Goal: Task Accomplishment & Management: Use online tool/utility

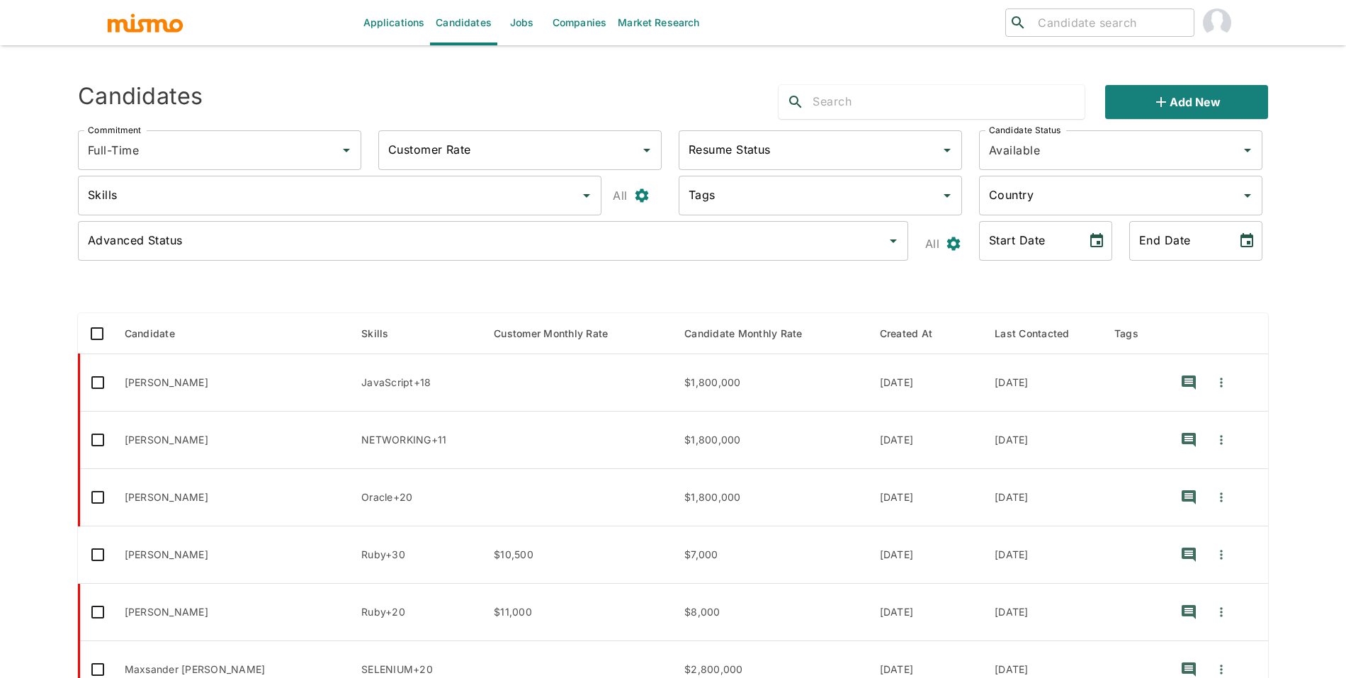
click at [538, 16] on link "Jobs" at bounding box center [522, 22] width 50 height 45
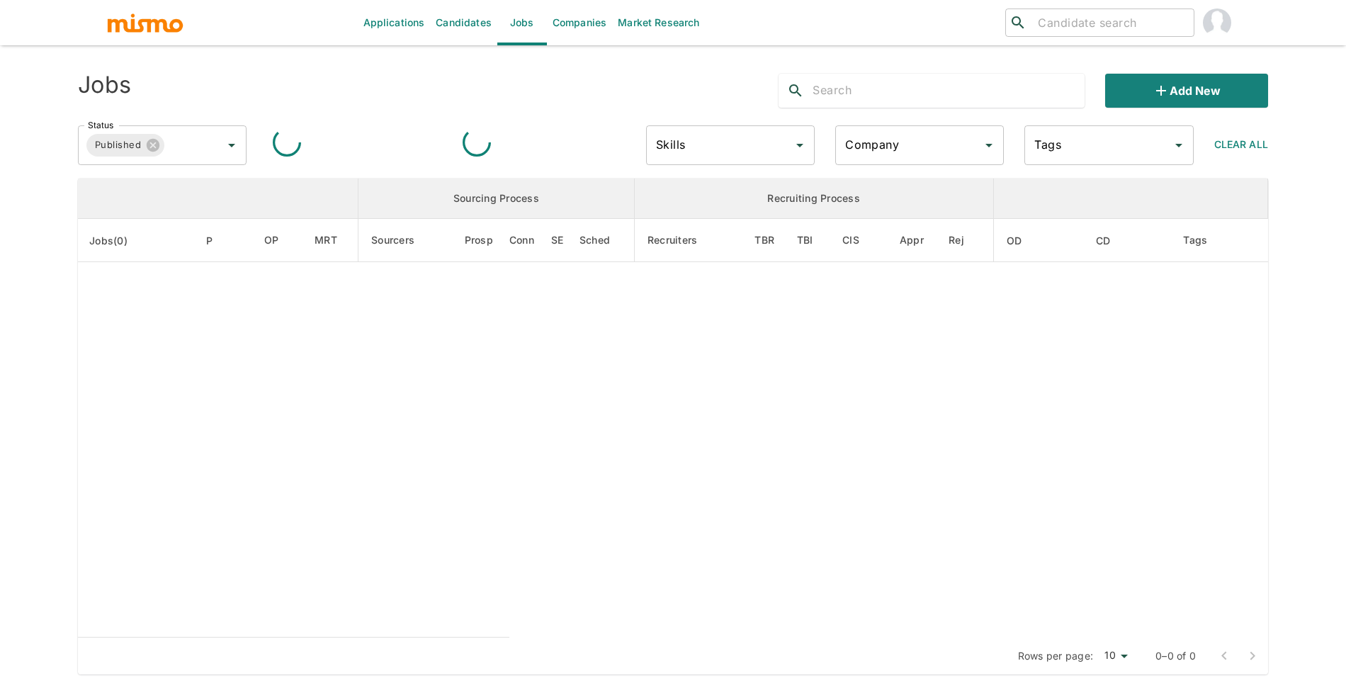
click at [859, 147] on input "Company" at bounding box center [909, 145] width 135 height 27
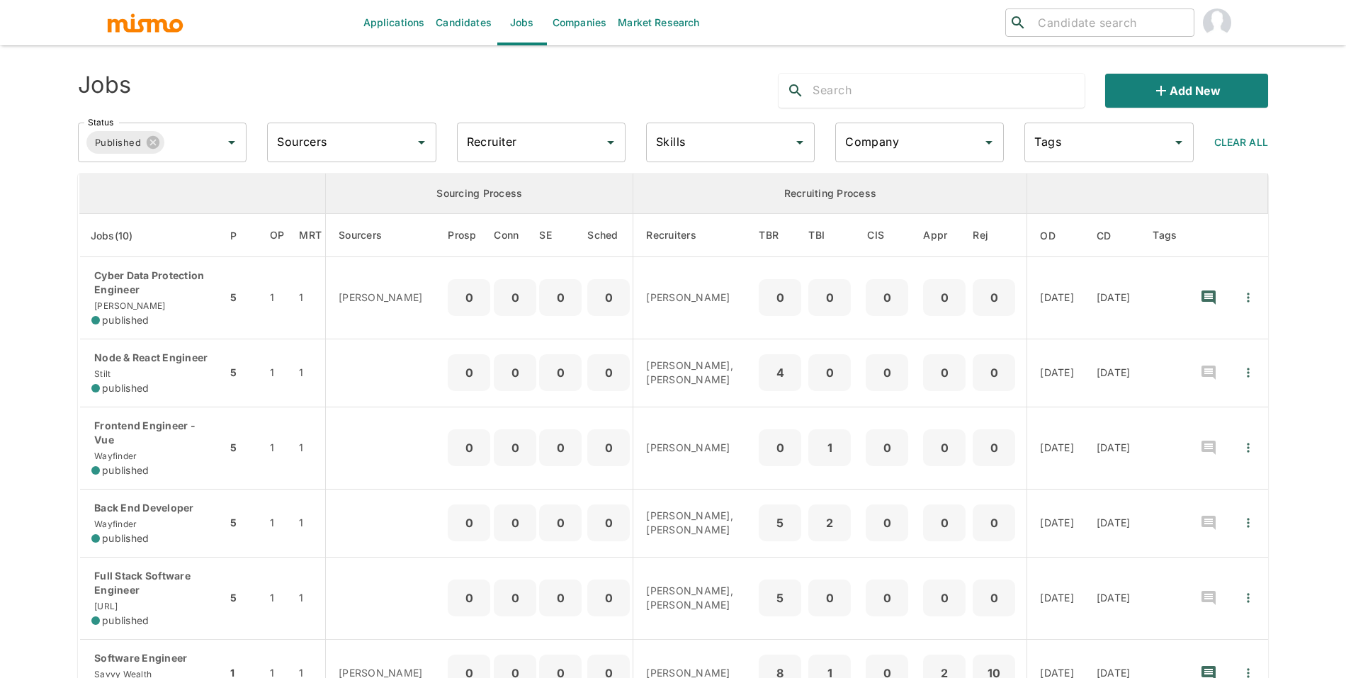
click at [903, 142] on input "Company" at bounding box center [909, 142] width 135 height 27
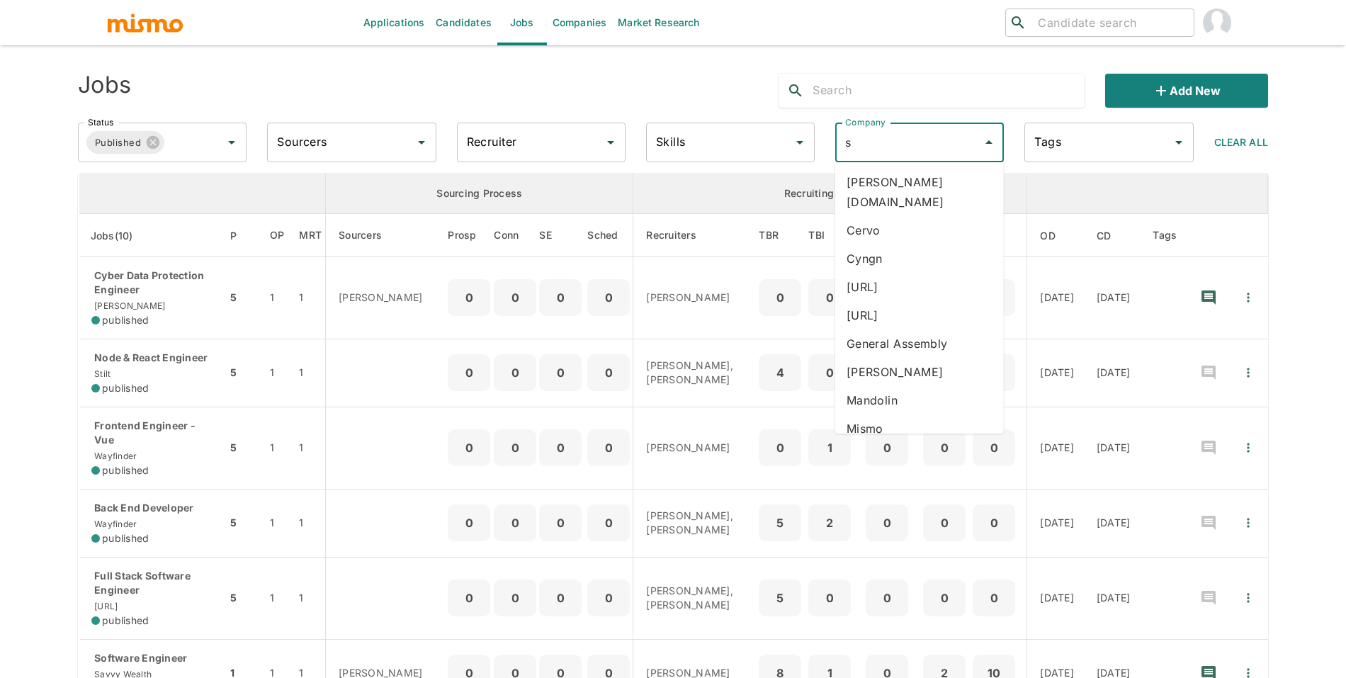
type input "sa"
click at [894, 165] on ul "Savvy Wealth" at bounding box center [919, 182] width 169 height 40
click at [894, 171] on li "Savvy Wealth" at bounding box center [919, 182] width 169 height 28
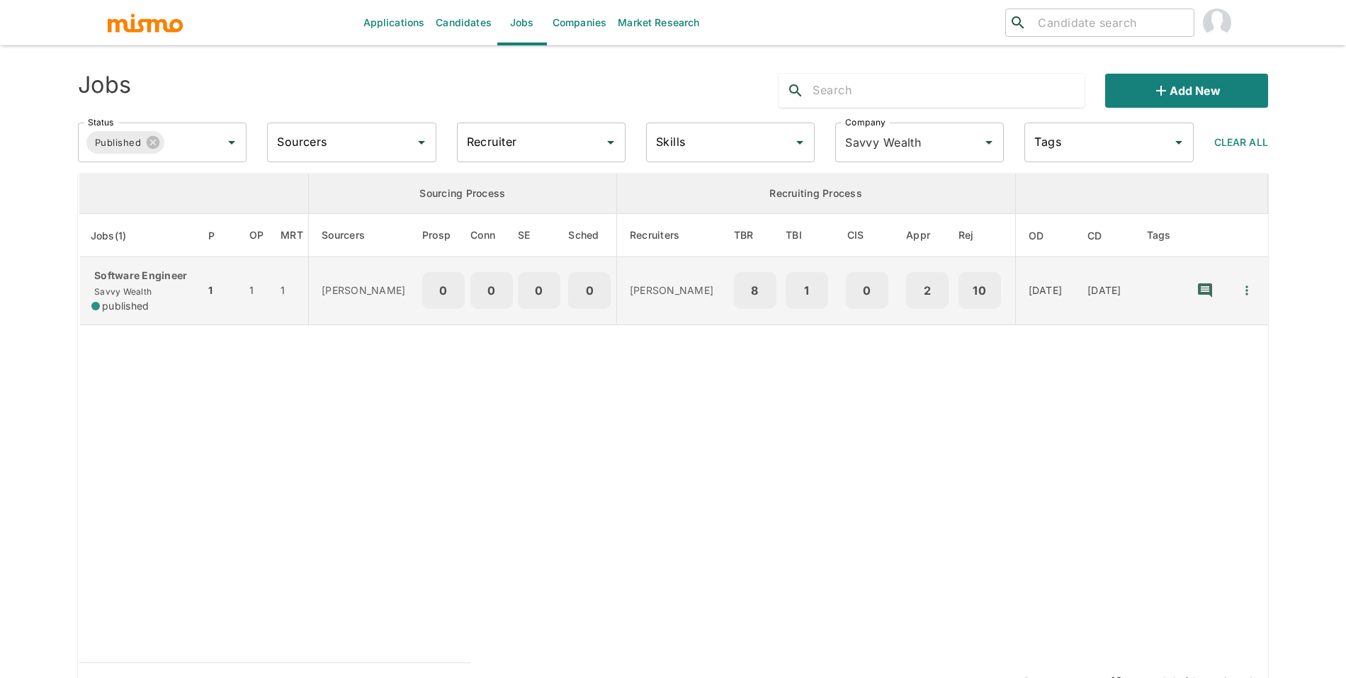
click at [222, 309] on td "1" at bounding box center [221, 291] width 33 height 68
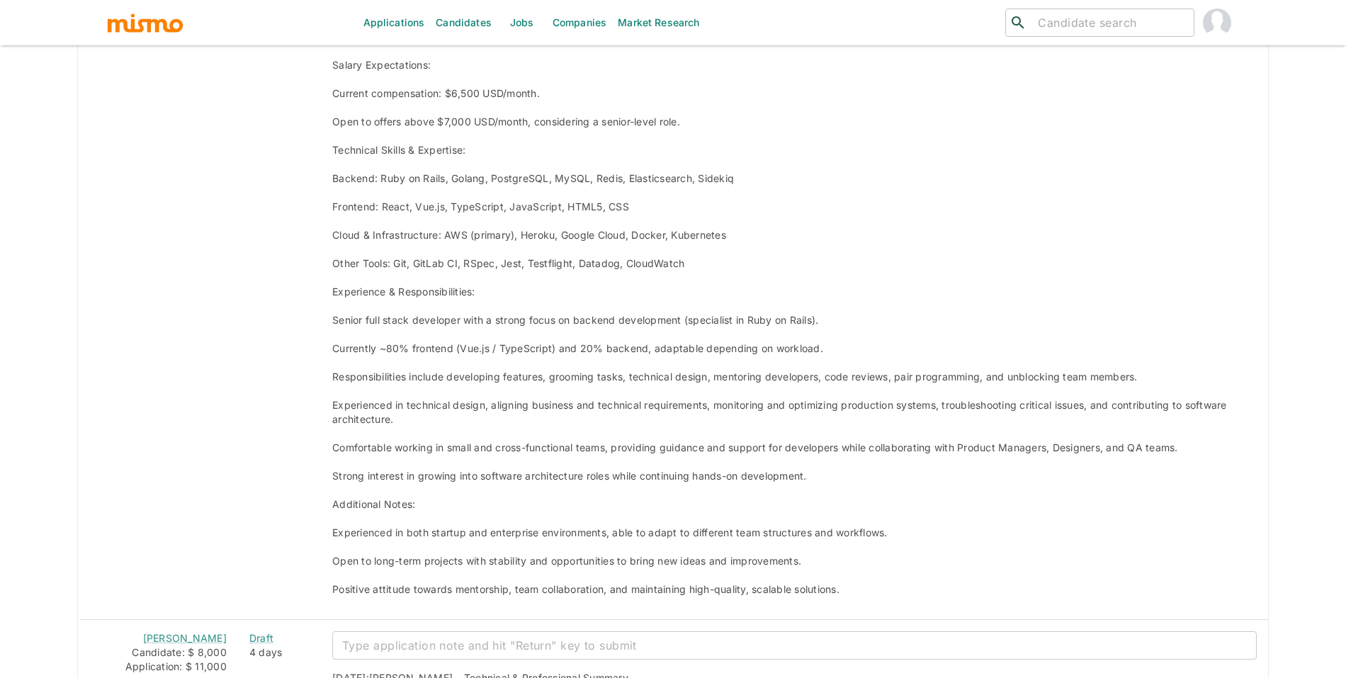
scroll to position [1257, 0]
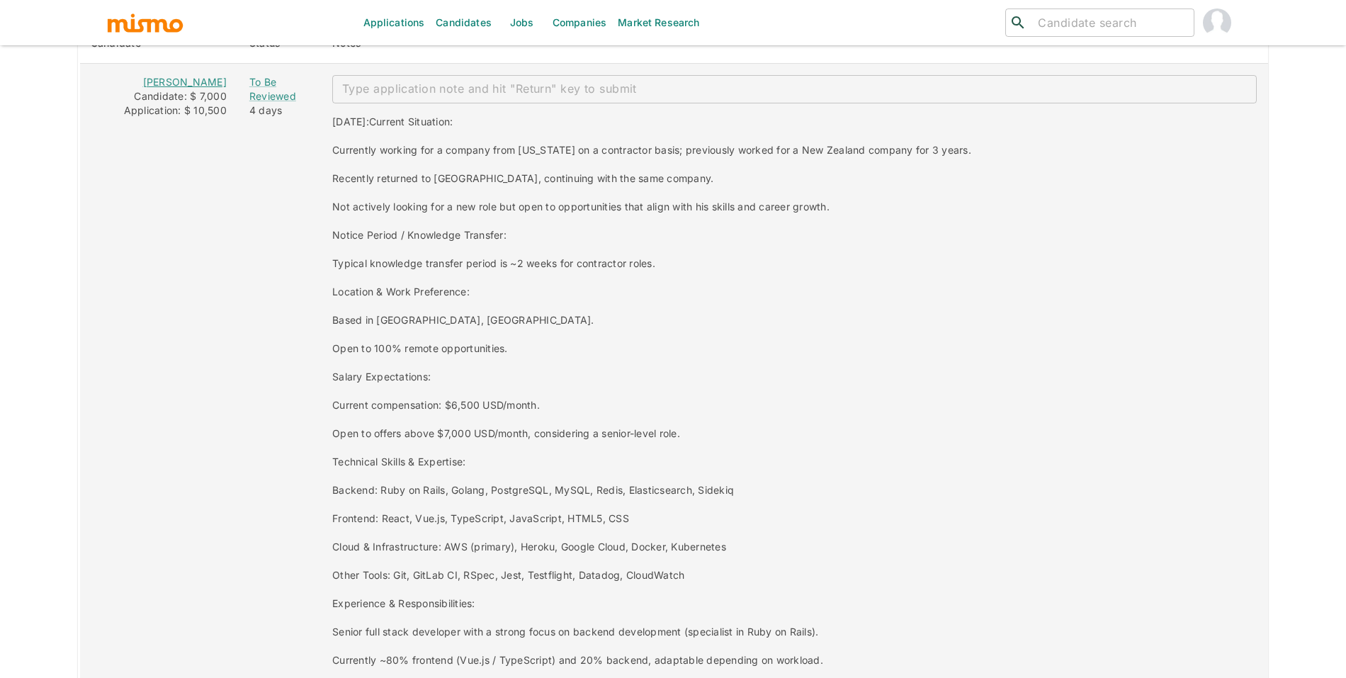
click at [195, 81] on link "[PERSON_NAME]" at bounding box center [185, 82] width 84 height 12
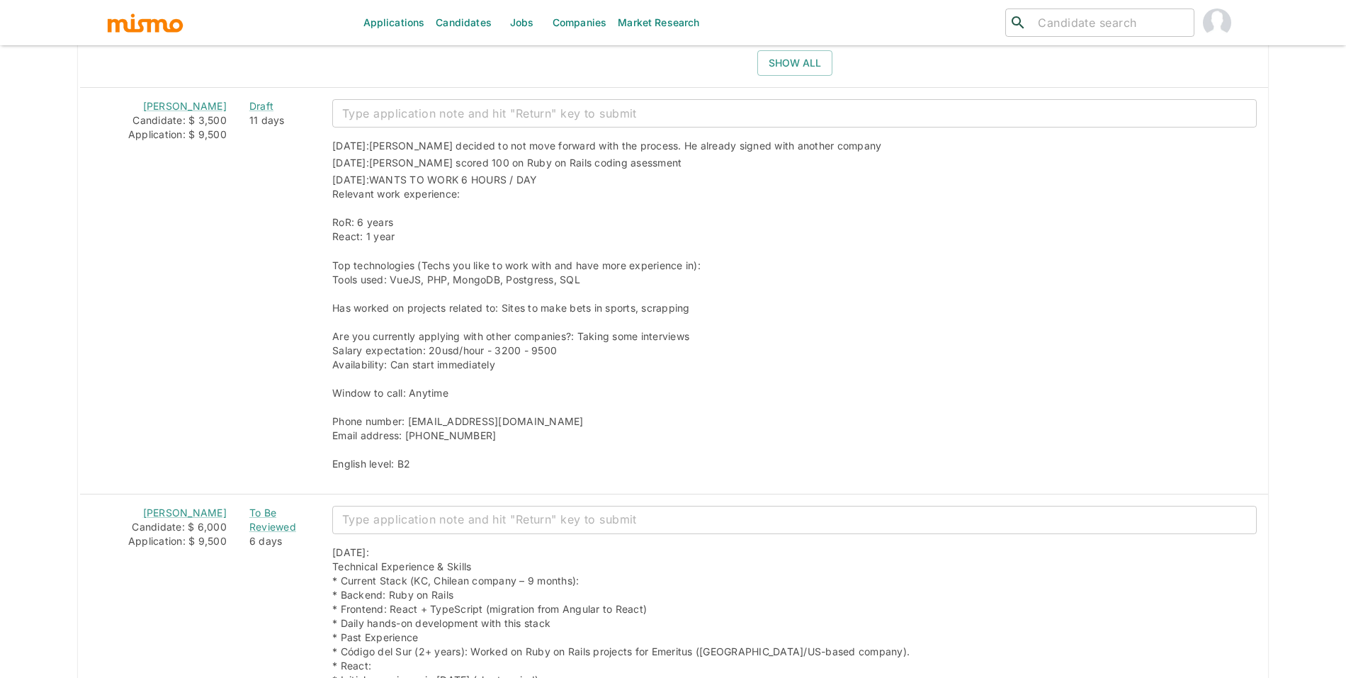
scroll to position [4869, 0]
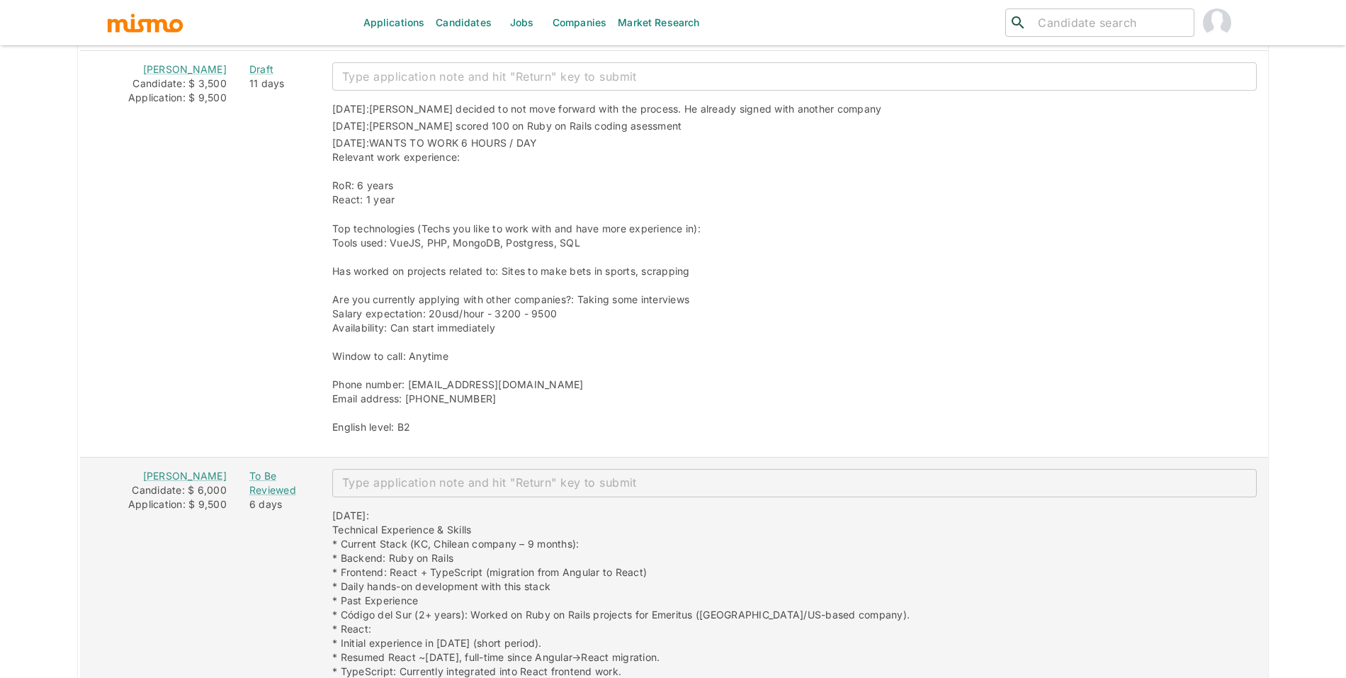
click at [178, 483] on div "Candidate: $ 6,000" at bounding box center [158, 490] width 135 height 14
click at [183, 470] on link "[PERSON_NAME]" at bounding box center [185, 476] width 84 height 12
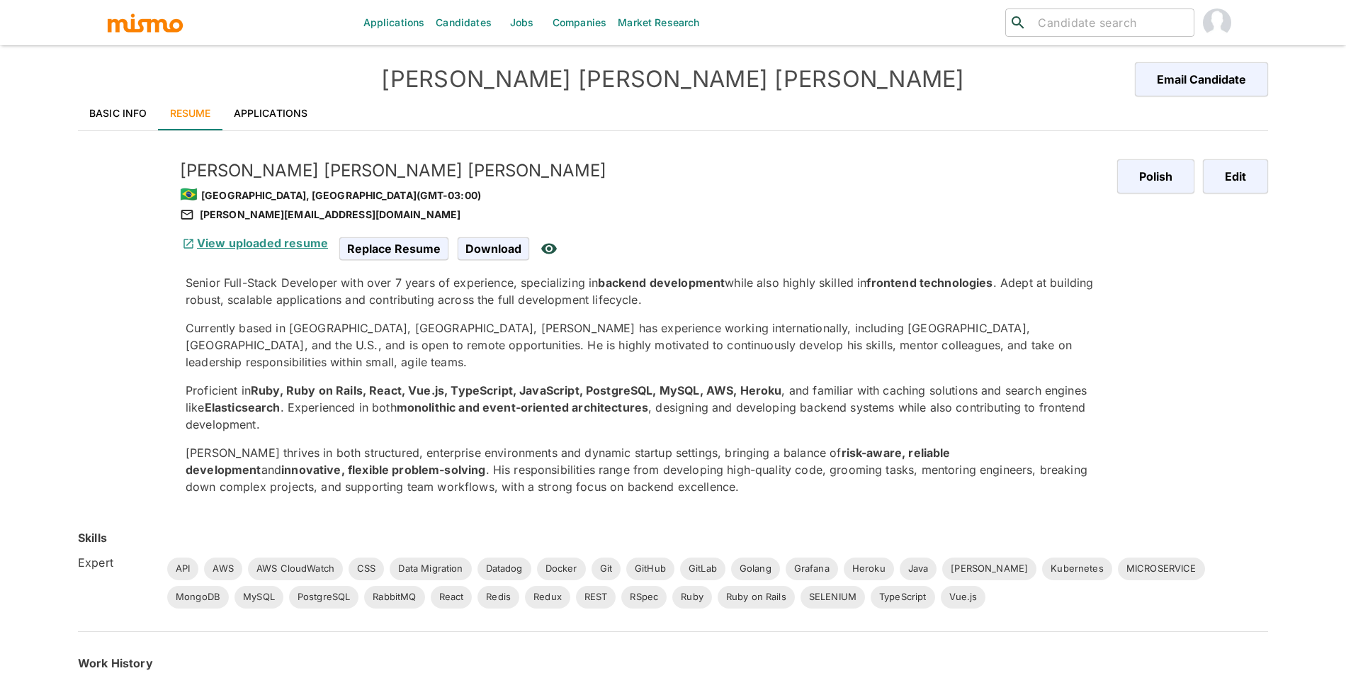
click at [228, 239] on link "View uploaded resume" at bounding box center [254, 243] width 148 height 14
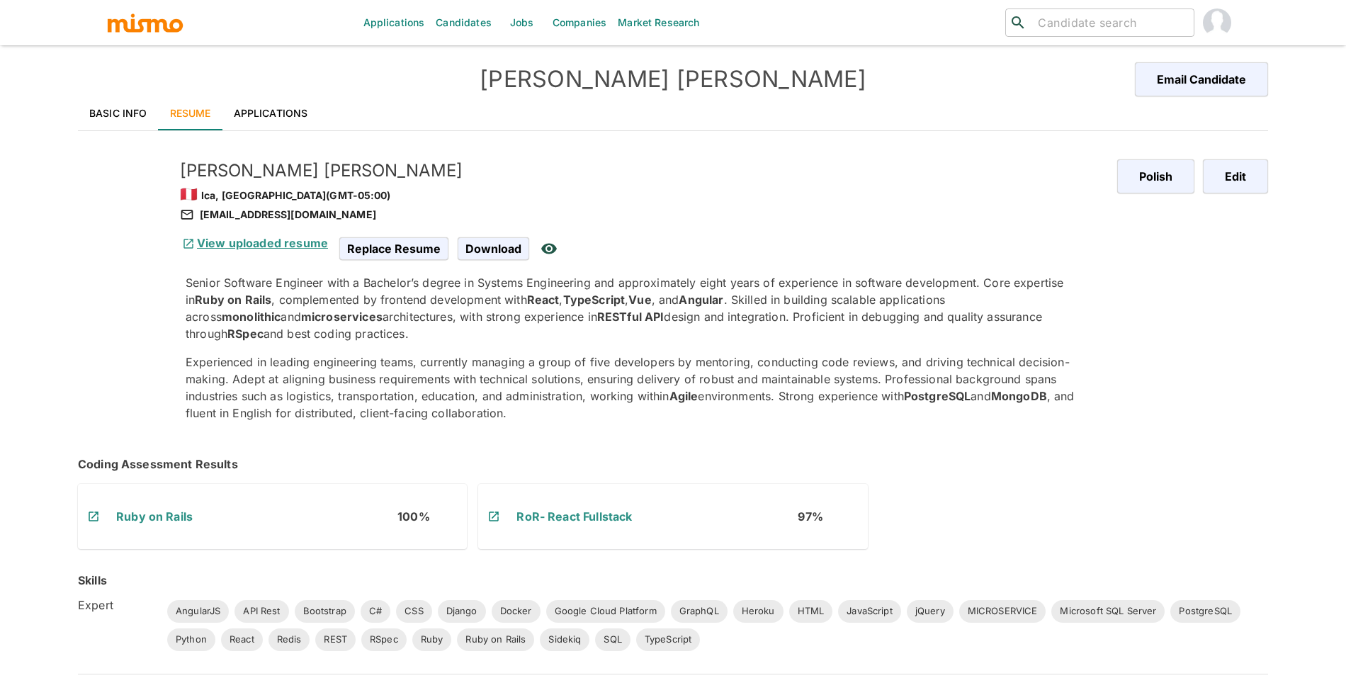
click at [242, 244] on link "View uploaded resume" at bounding box center [254, 243] width 148 height 14
